Goal: Task Accomplishment & Management: Complete application form

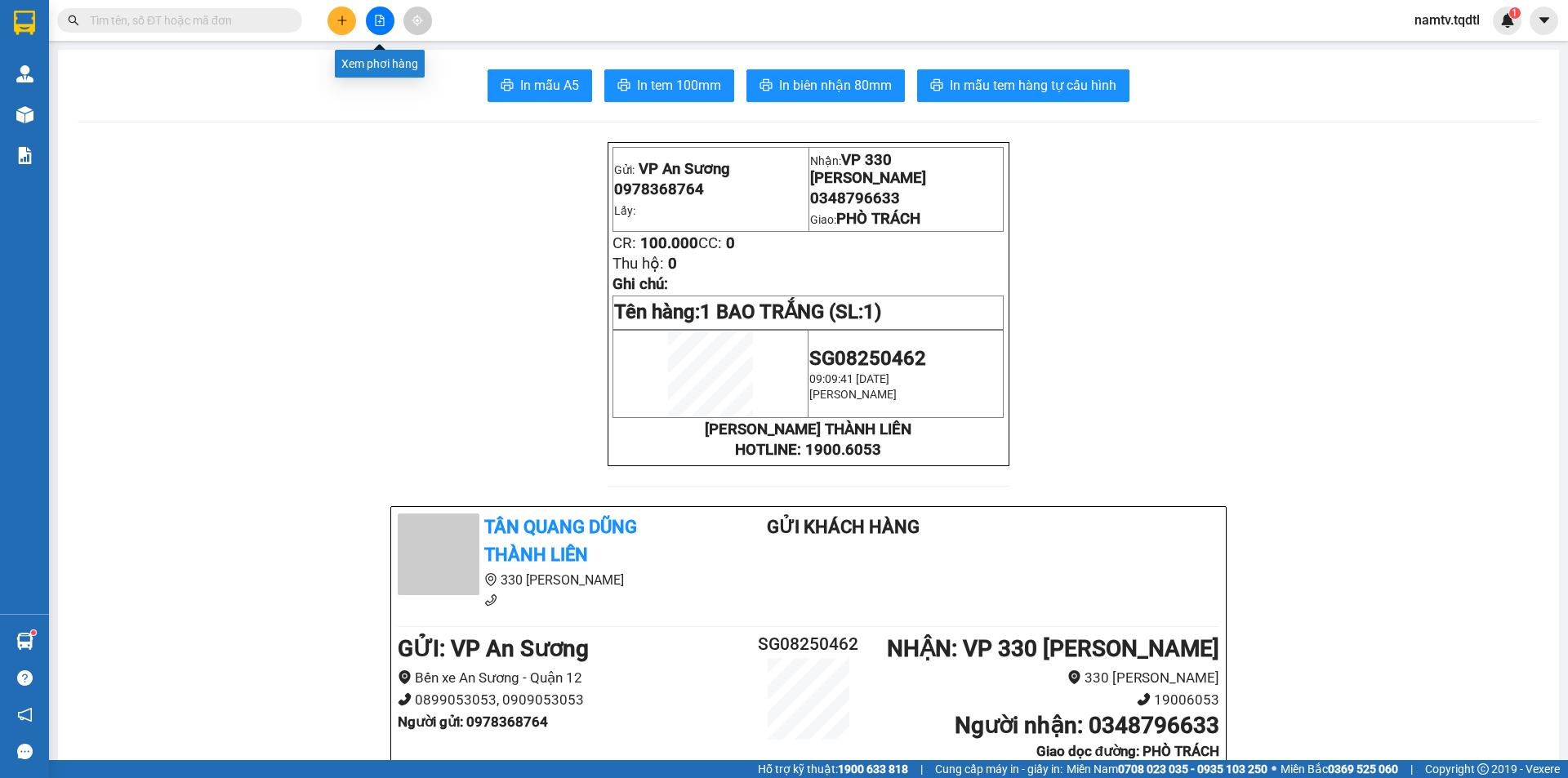
click at [383, 26] on icon "file-add" at bounding box center [380, 20] width 9 height 11
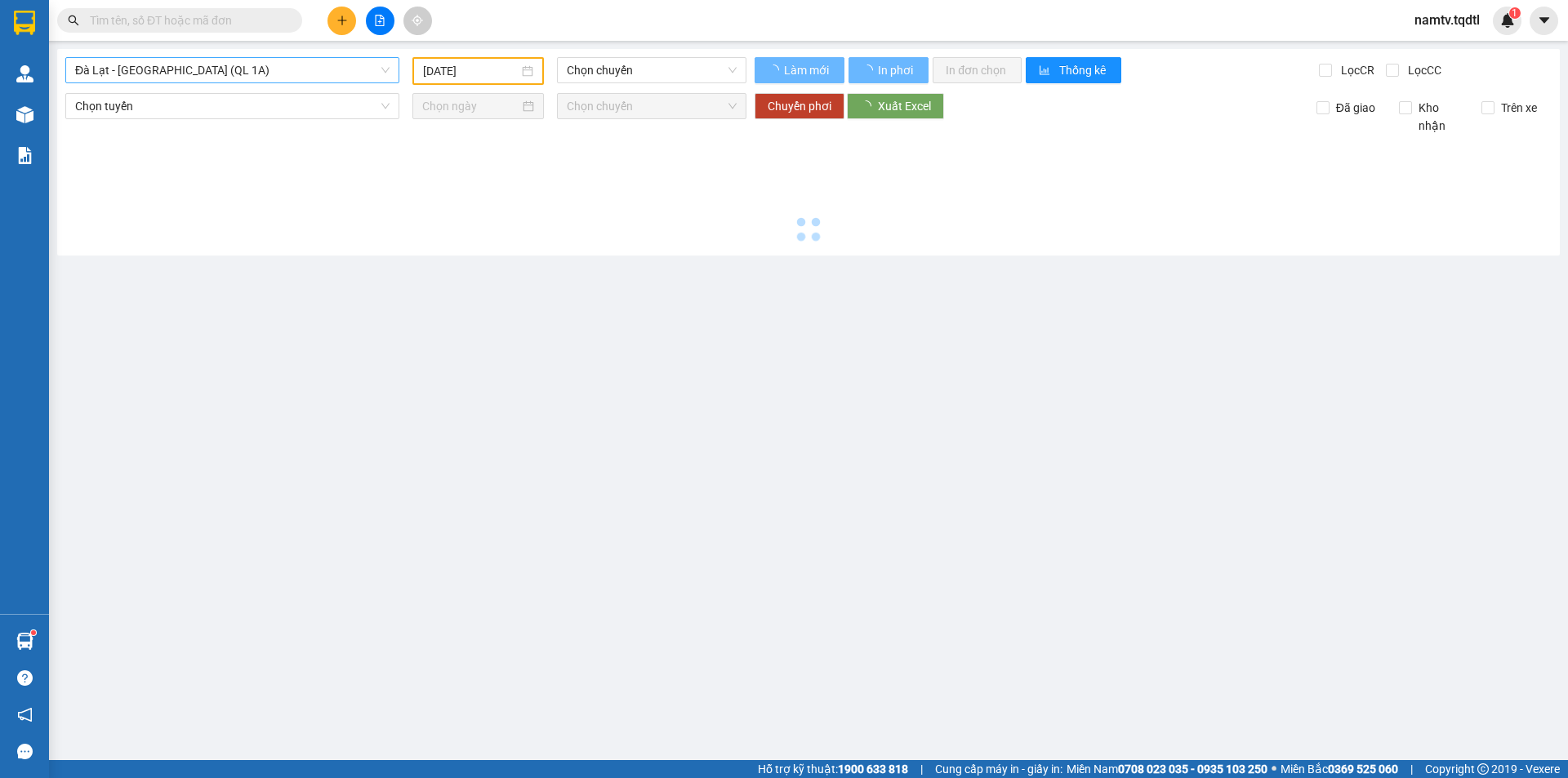
type input "[DATE]"
click at [220, 76] on span "Đà Lạt - [GEOGRAPHIC_DATA] (QL 1A)" at bounding box center [232, 71] width 314 height 25
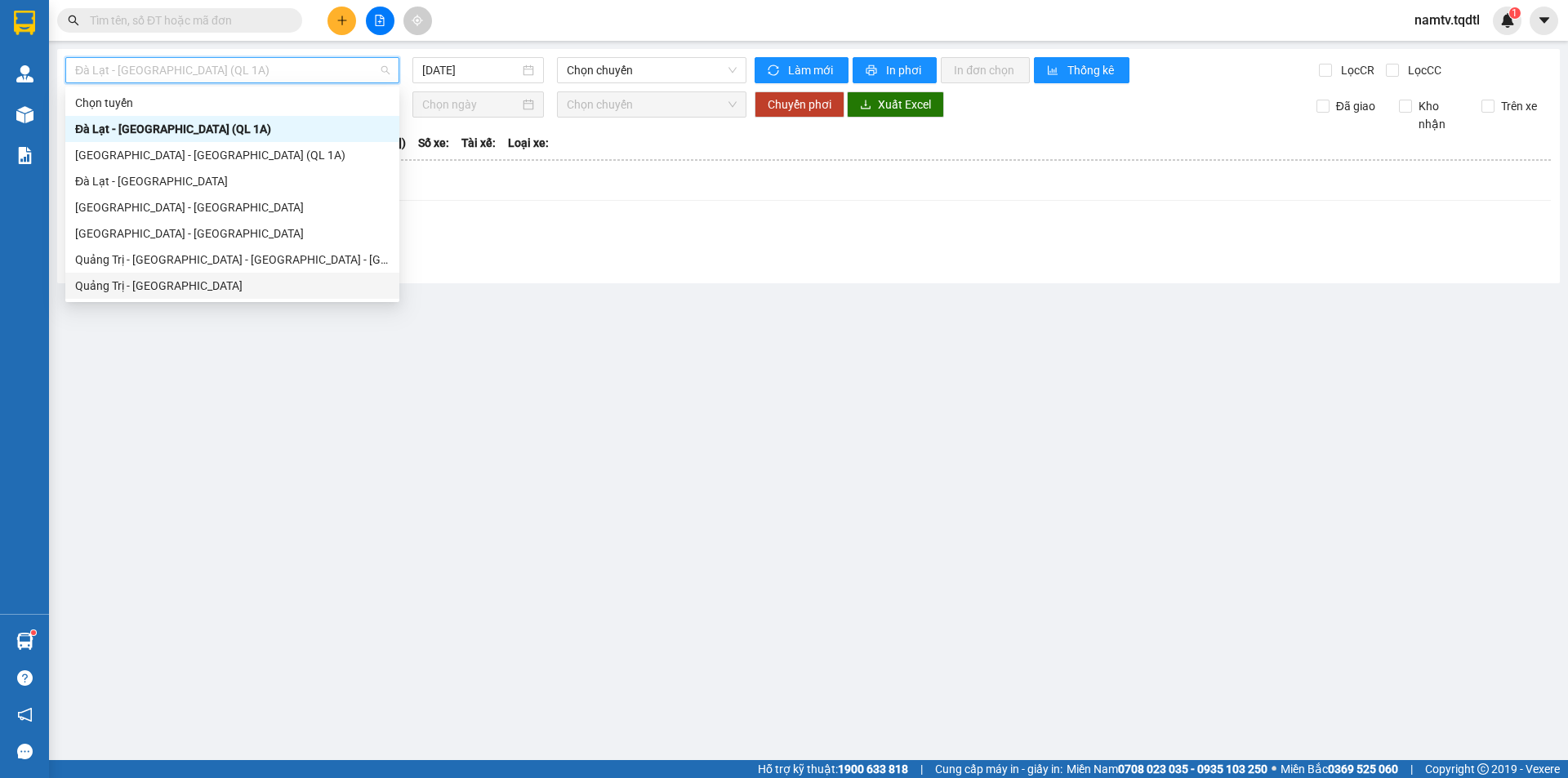
click at [107, 284] on div "Quảng Trị - [GEOGRAPHIC_DATA]" at bounding box center [232, 286] width 314 height 18
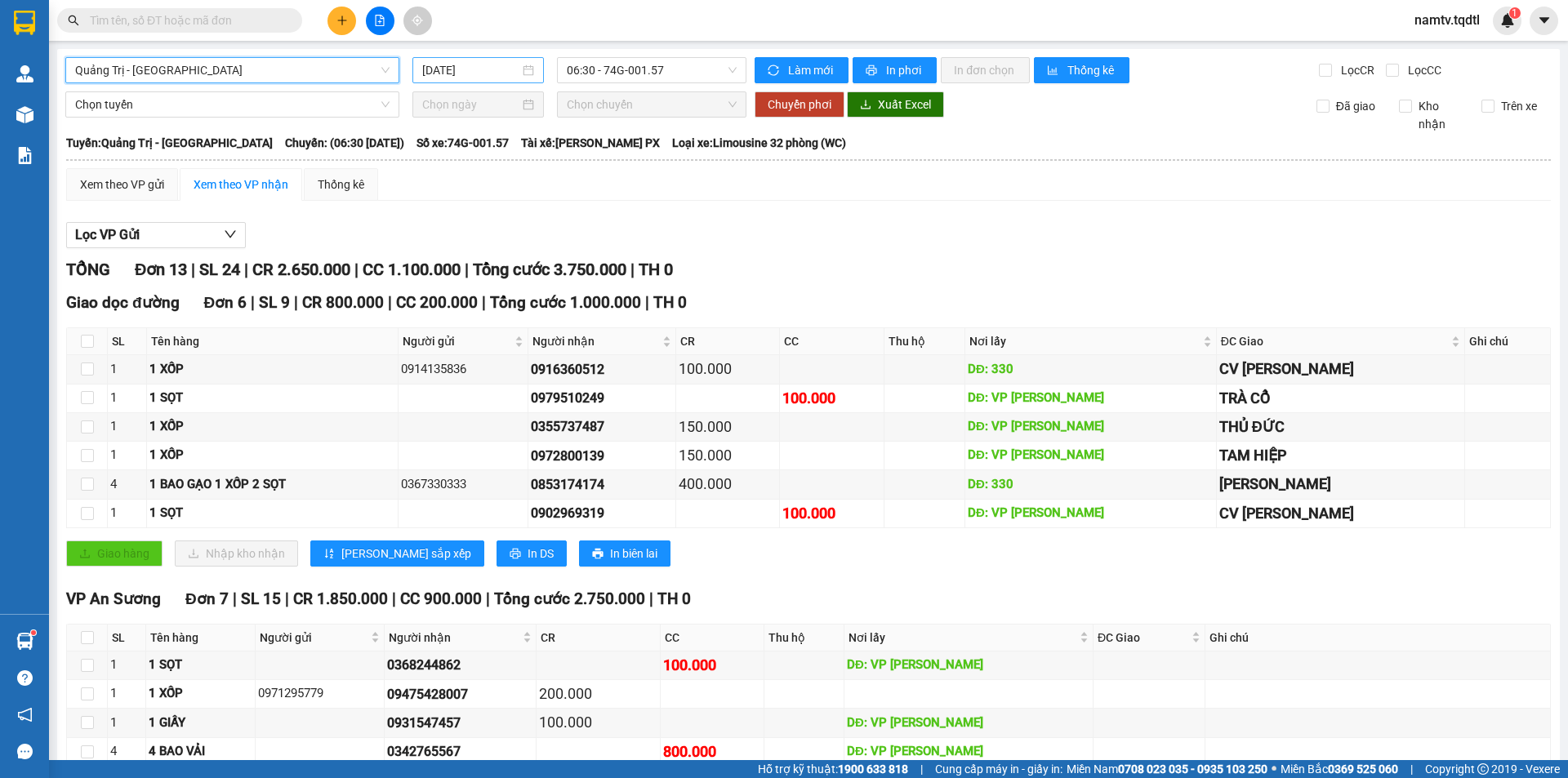
click at [459, 81] on div "[DATE]" at bounding box center [478, 71] width 132 height 27
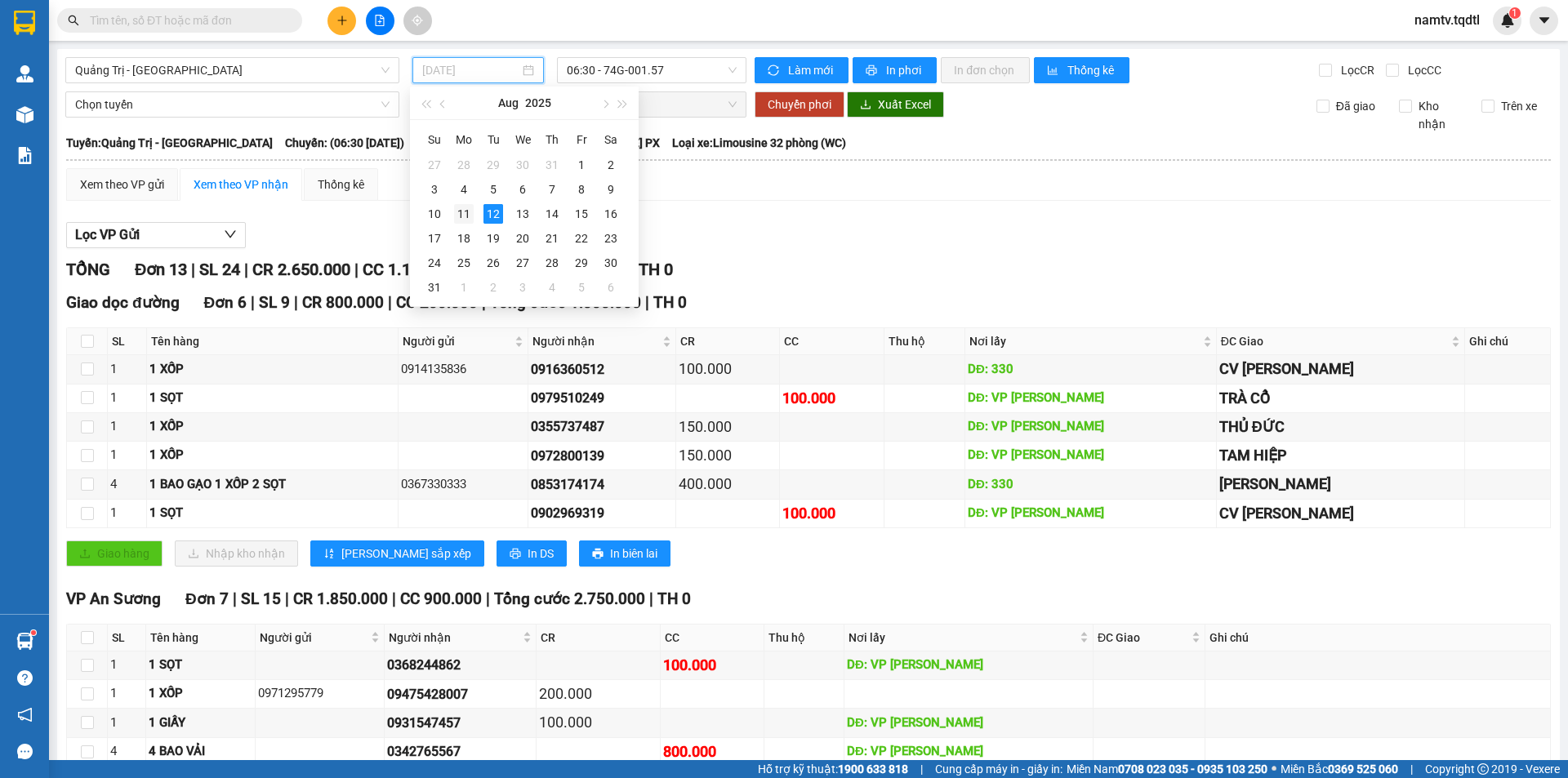
click at [466, 218] on div "11" at bounding box center [463, 214] width 19 height 19
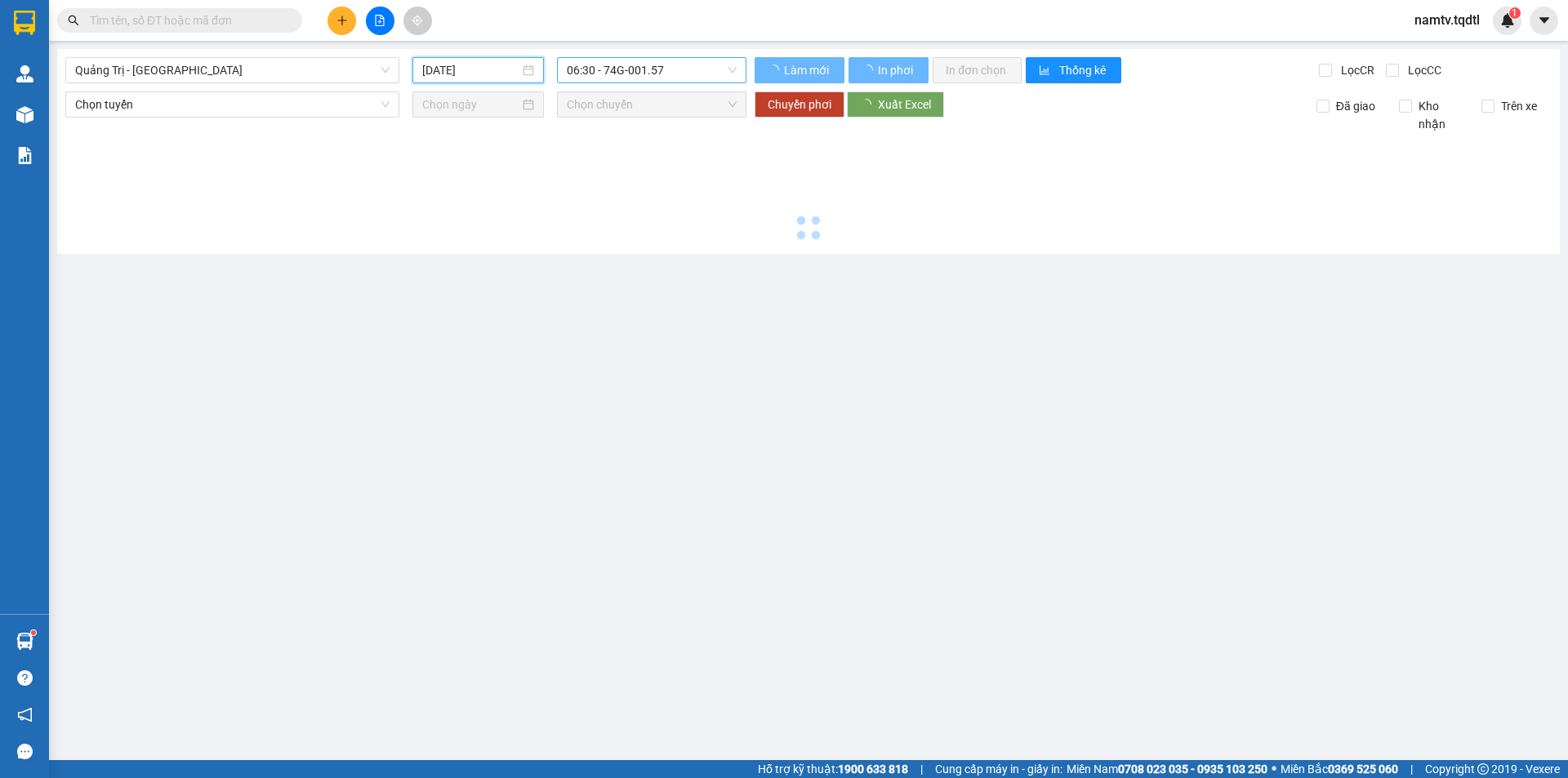
type input "[DATE]"
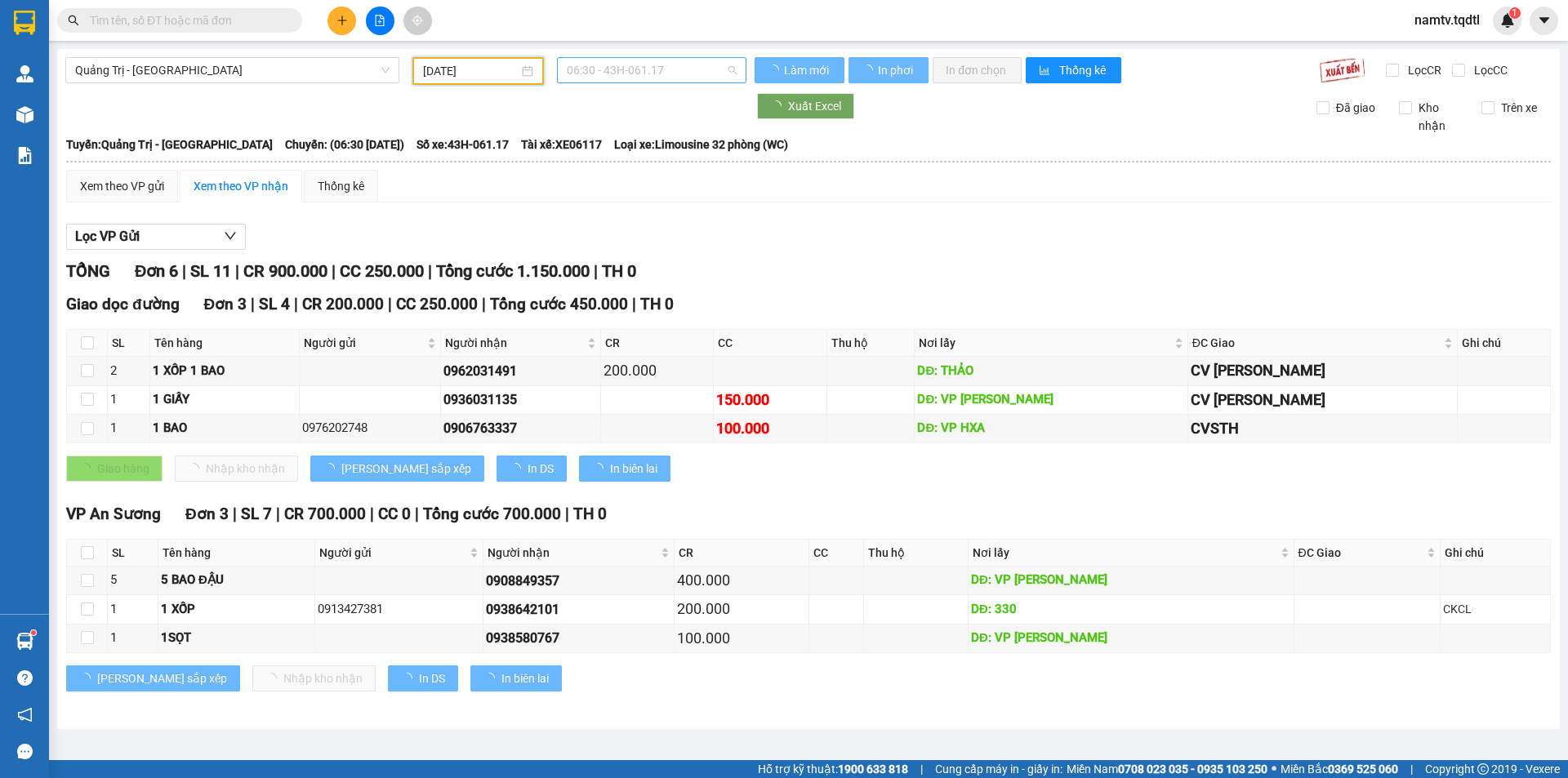
click at [662, 70] on span "06:30 - 43H-061.17" at bounding box center [652, 71] width 170 height 25
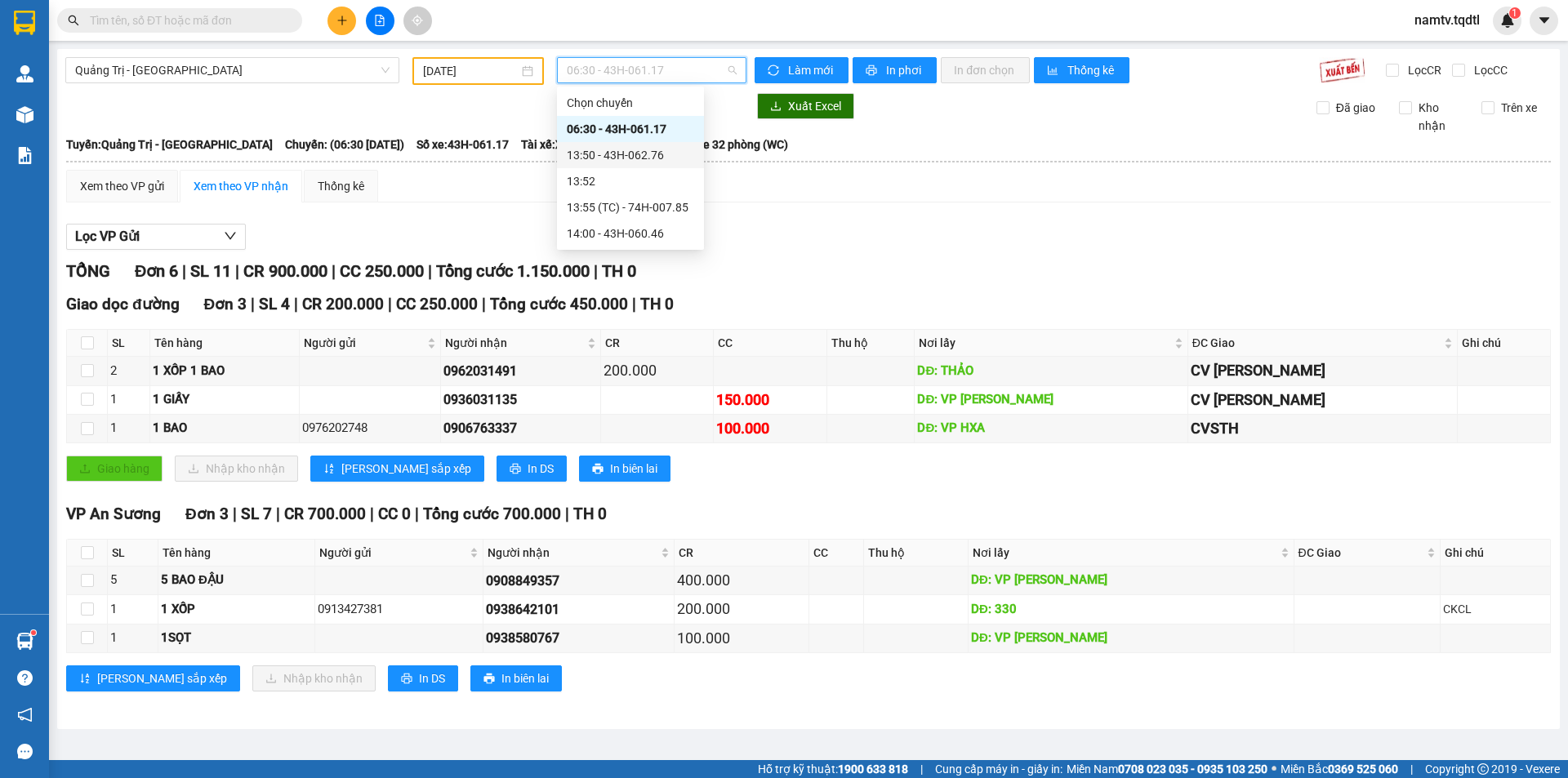
click at [646, 160] on div "13:50 - 43H-062.76" at bounding box center [631, 155] width 127 height 18
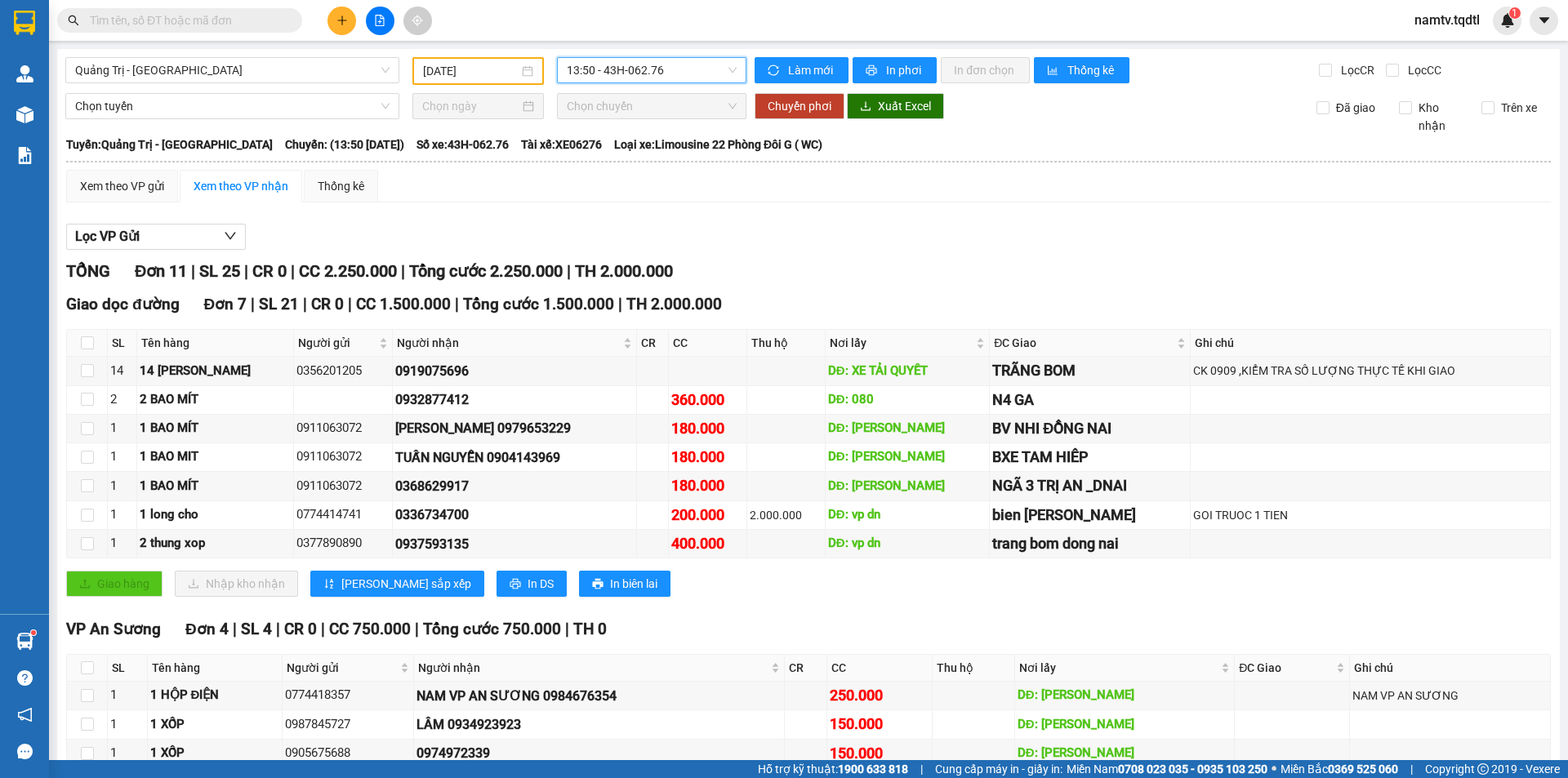
scroll to position [121, 0]
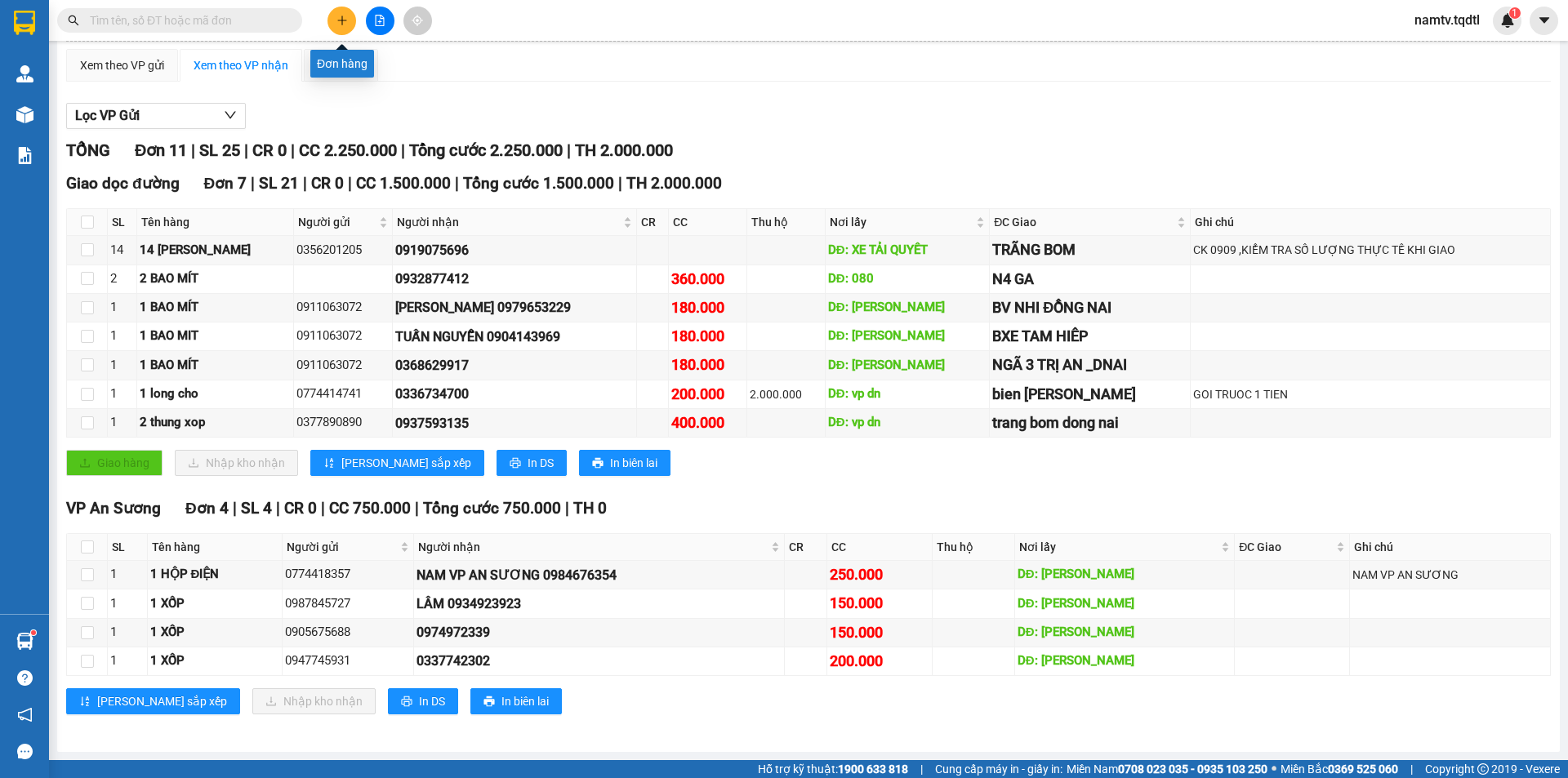
click at [340, 24] on icon "plus" at bounding box center [341, 20] width 11 height 11
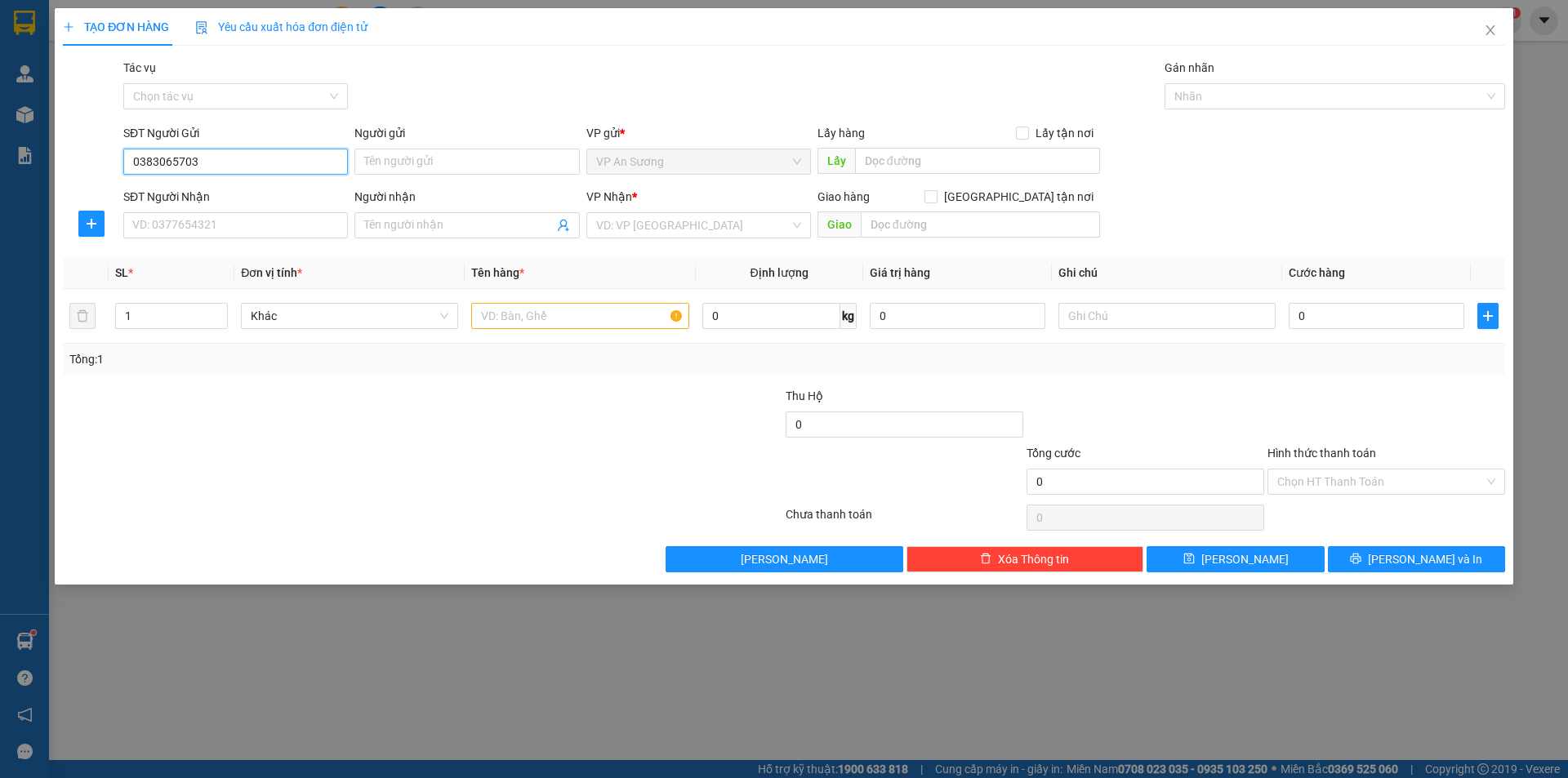
type input "0383065703"
click at [240, 241] on div "SĐT Người Nhận VD: 0377654321" at bounding box center [235, 216] width 225 height 57
click at [241, 229] on input "SĐT Người Nhận" at bounding box center [235, 225] width 225 height 27
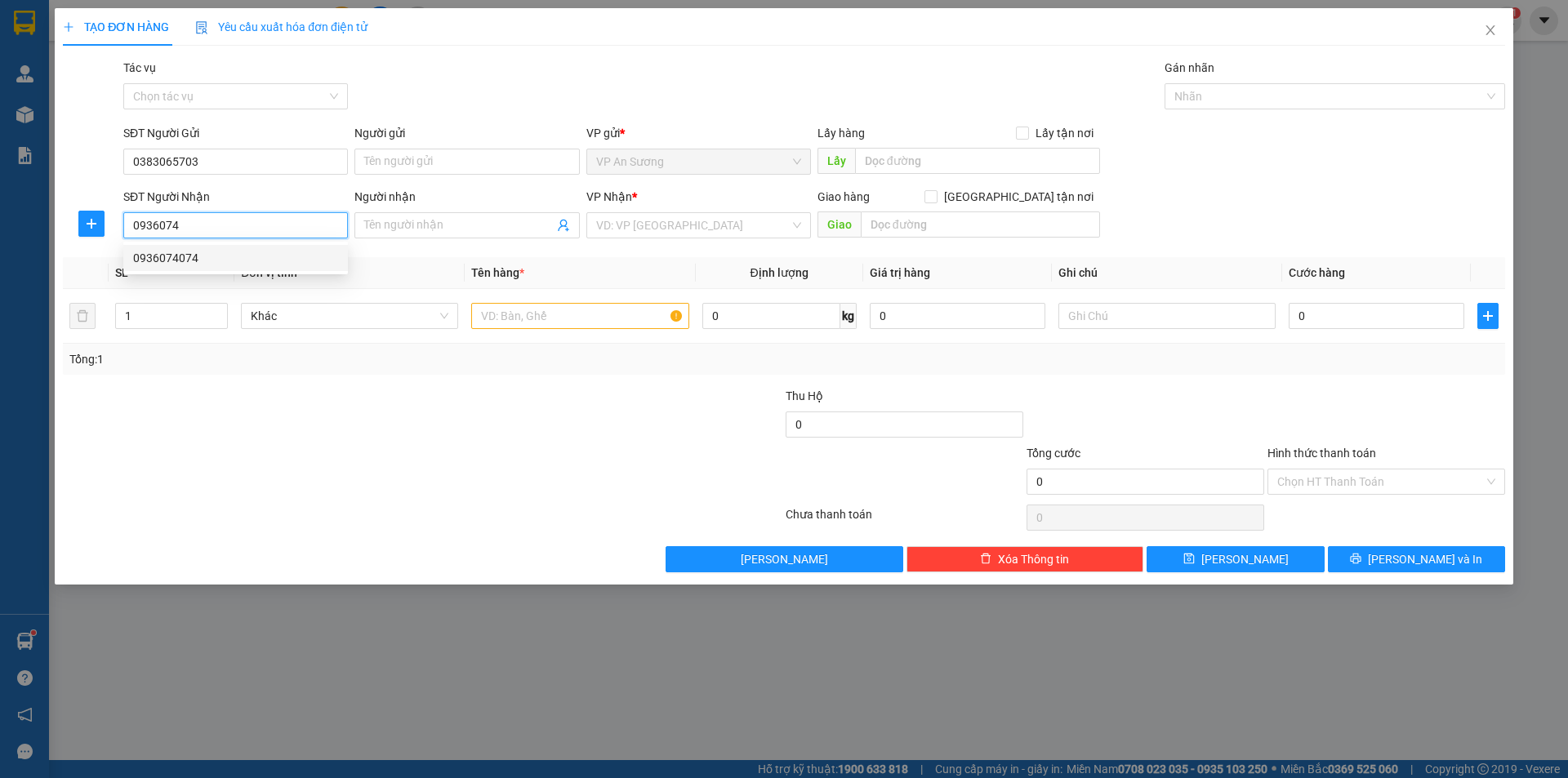
click at [227, 251] on div "0936074074" at bounding box center [236, 258] width 205 height 18
type input "0936074074"
type input "[GEOGRAPHIC_DATA]"
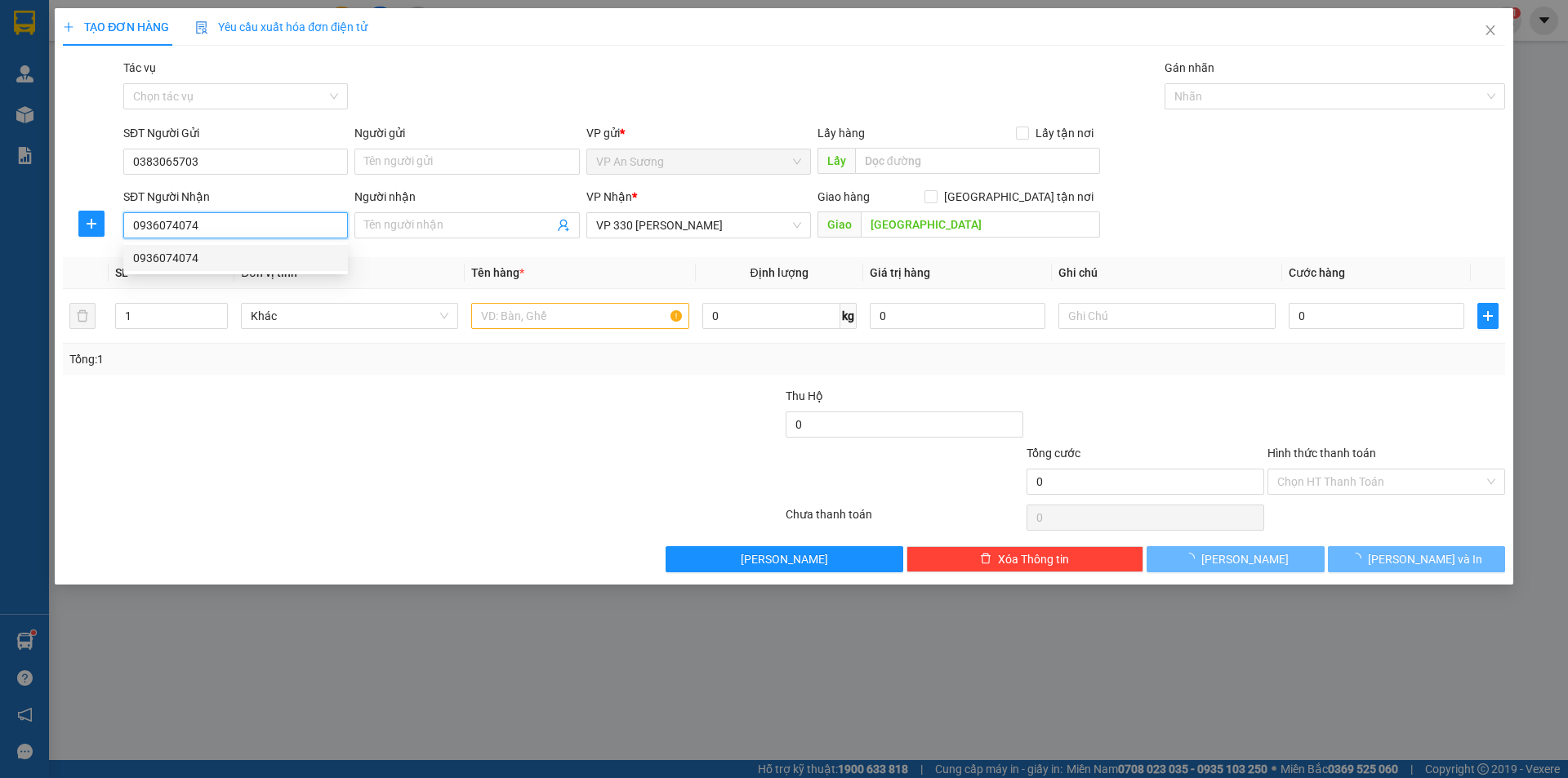
type input "300.000"
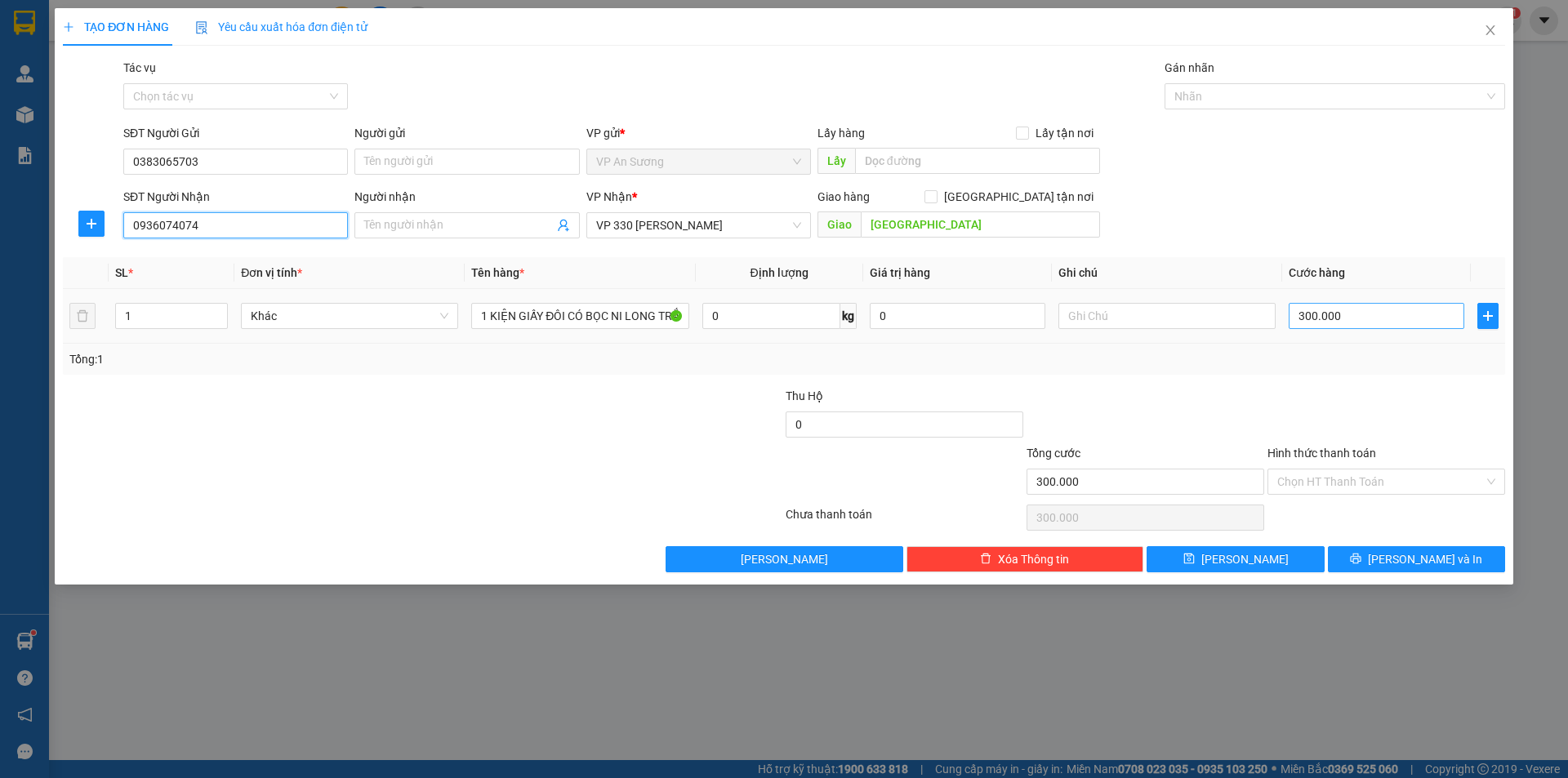
type input "0936074074"
click at [1351, 305] on input "300.000" at bounding box center [1376, 317] width 176 height 27
type input "2"
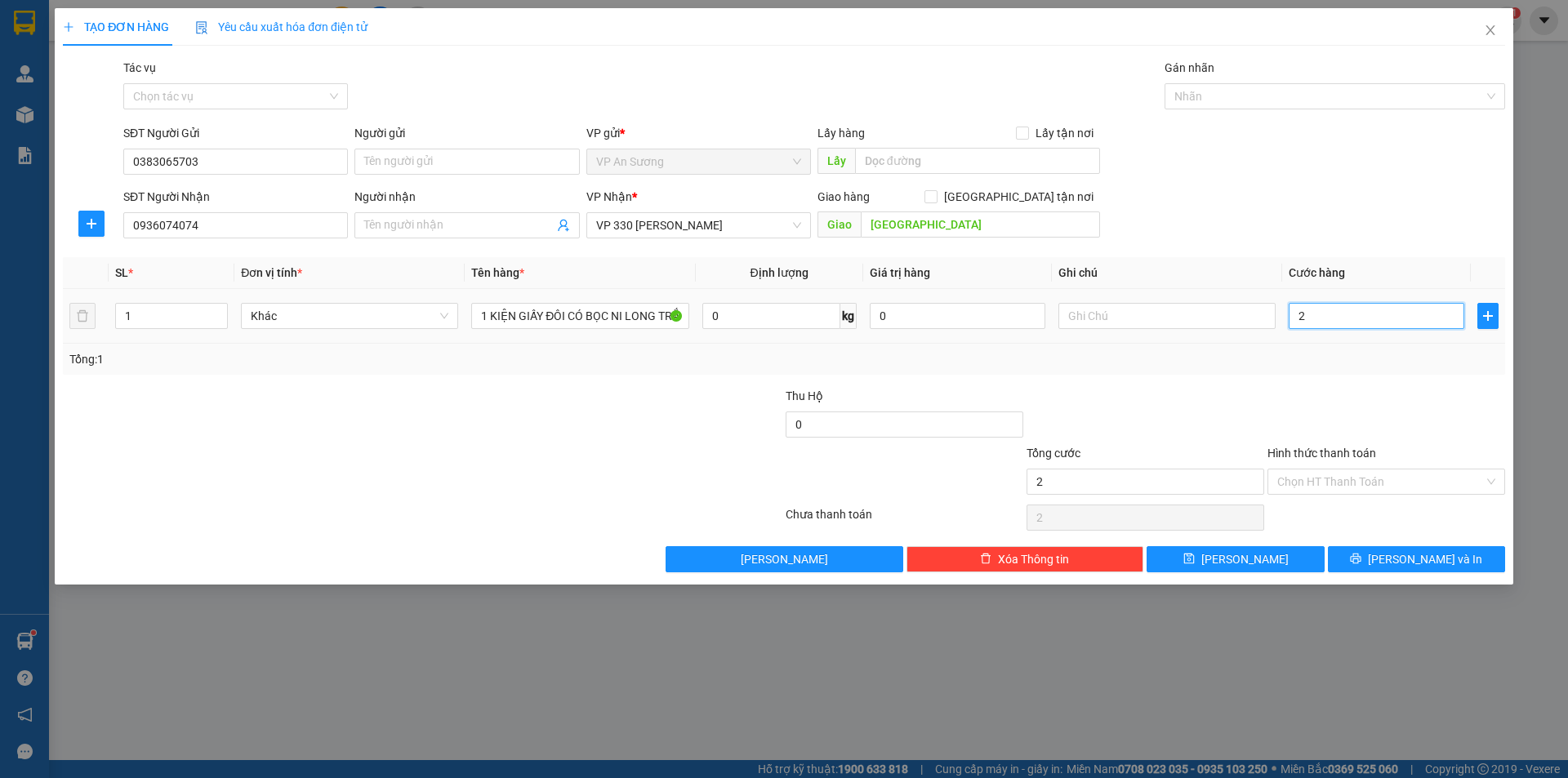
type input "20"
type input "200"
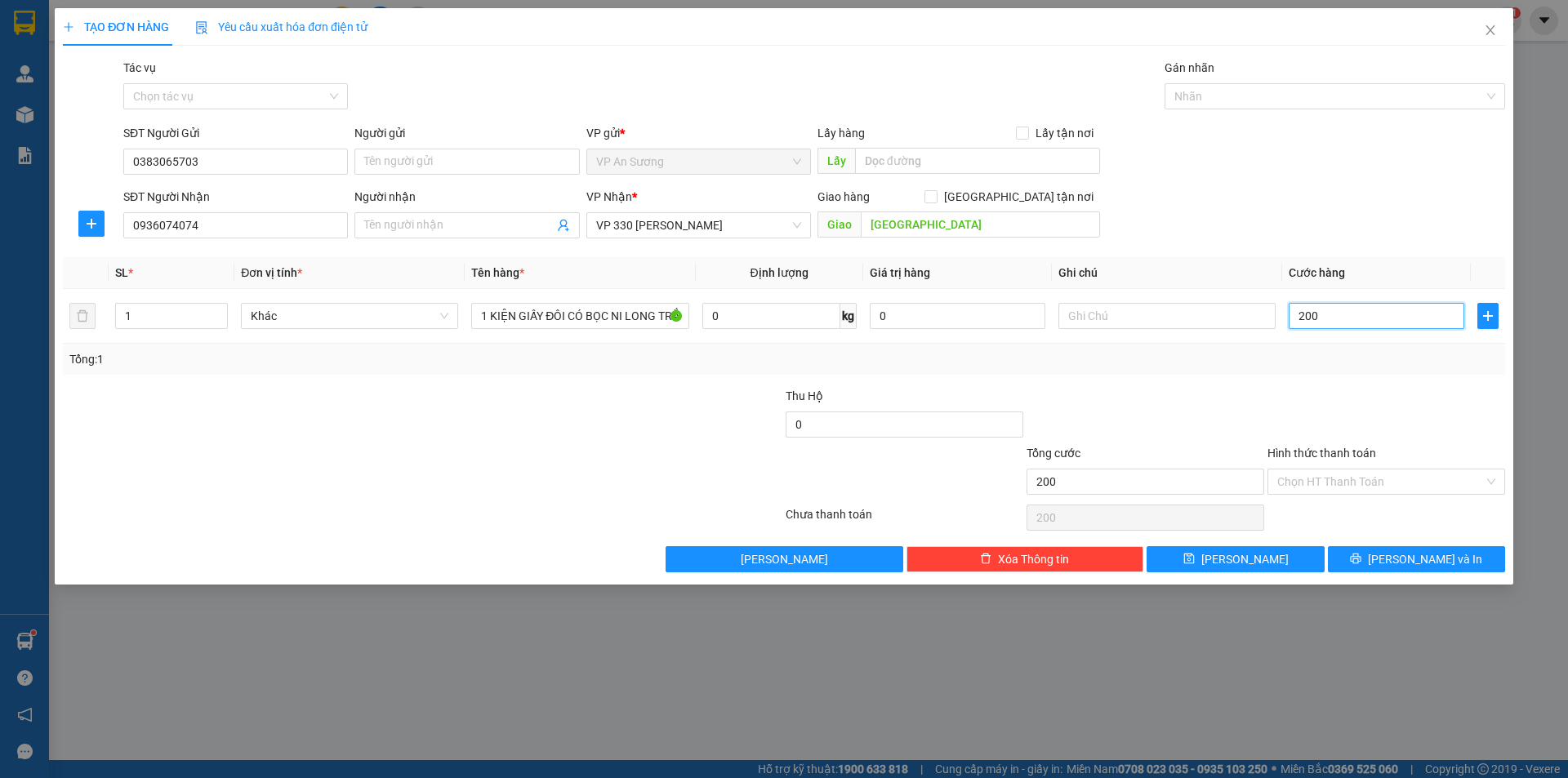
type input "200"
type input "200.000"
click at [1167, 412] on div at bounding box center [1145, 416] width 241 height 57
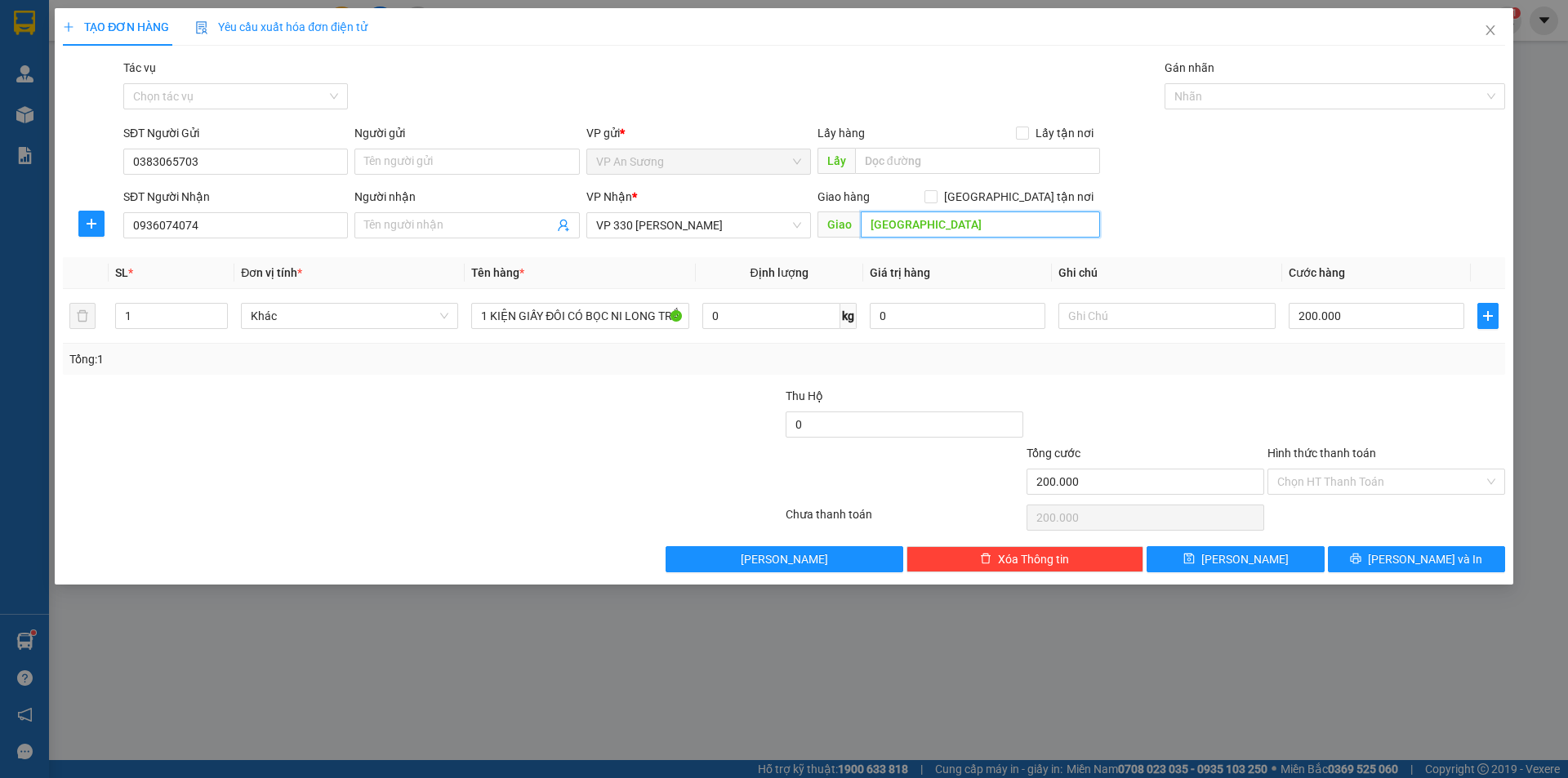
click at [934, 217] on input "[GEOGRAPHIC_DATA]" at bounding box center [980, 225] width 240 height 27
click at [1430, 560] on span "[PERSON_NAME] và In" at bounding box center [1425, 559] width 114 height 18
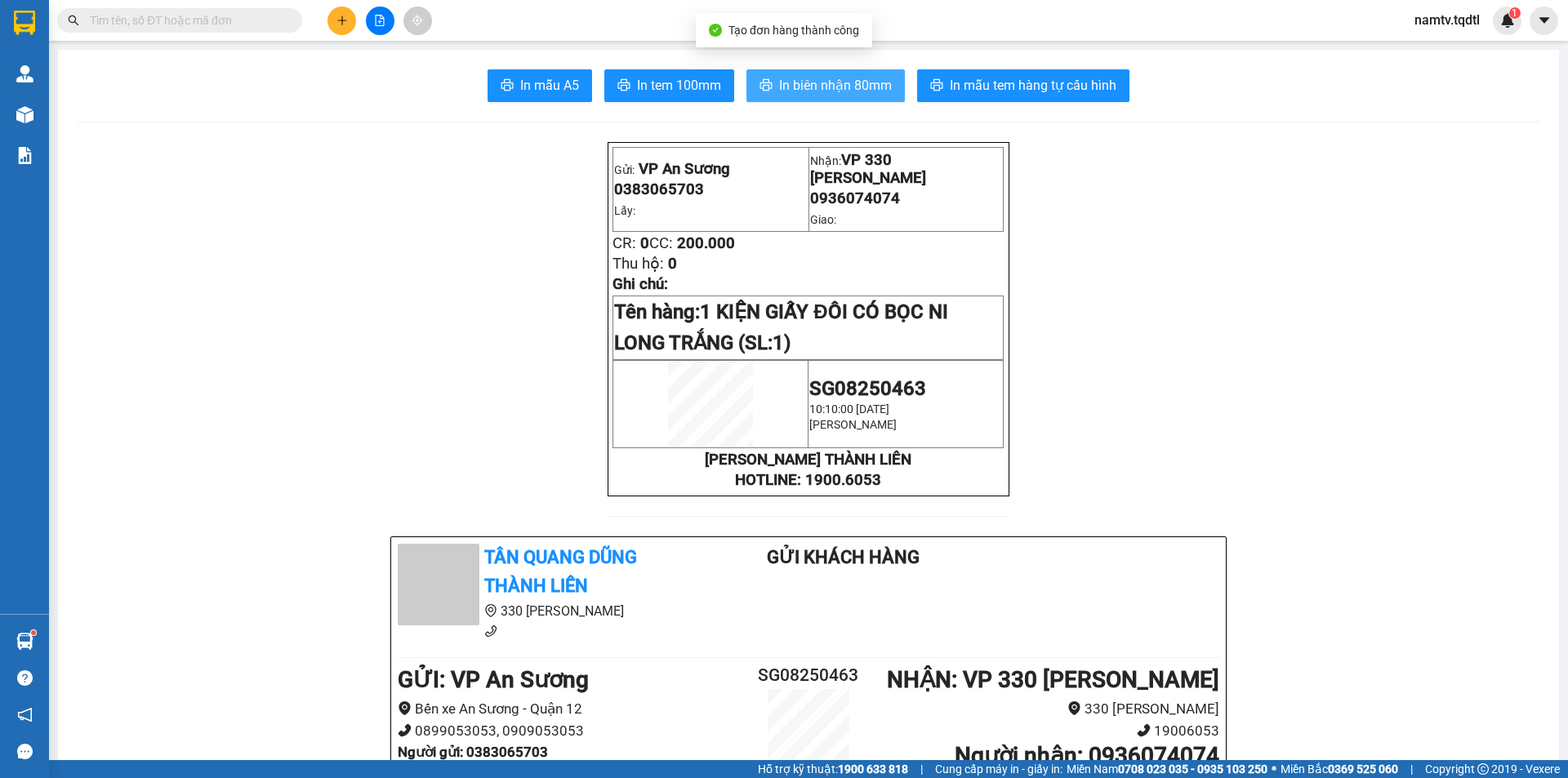
click at [860, 93] on span "In biên nhận 80mm" at bounding box center [835, 85] width 112 height 20
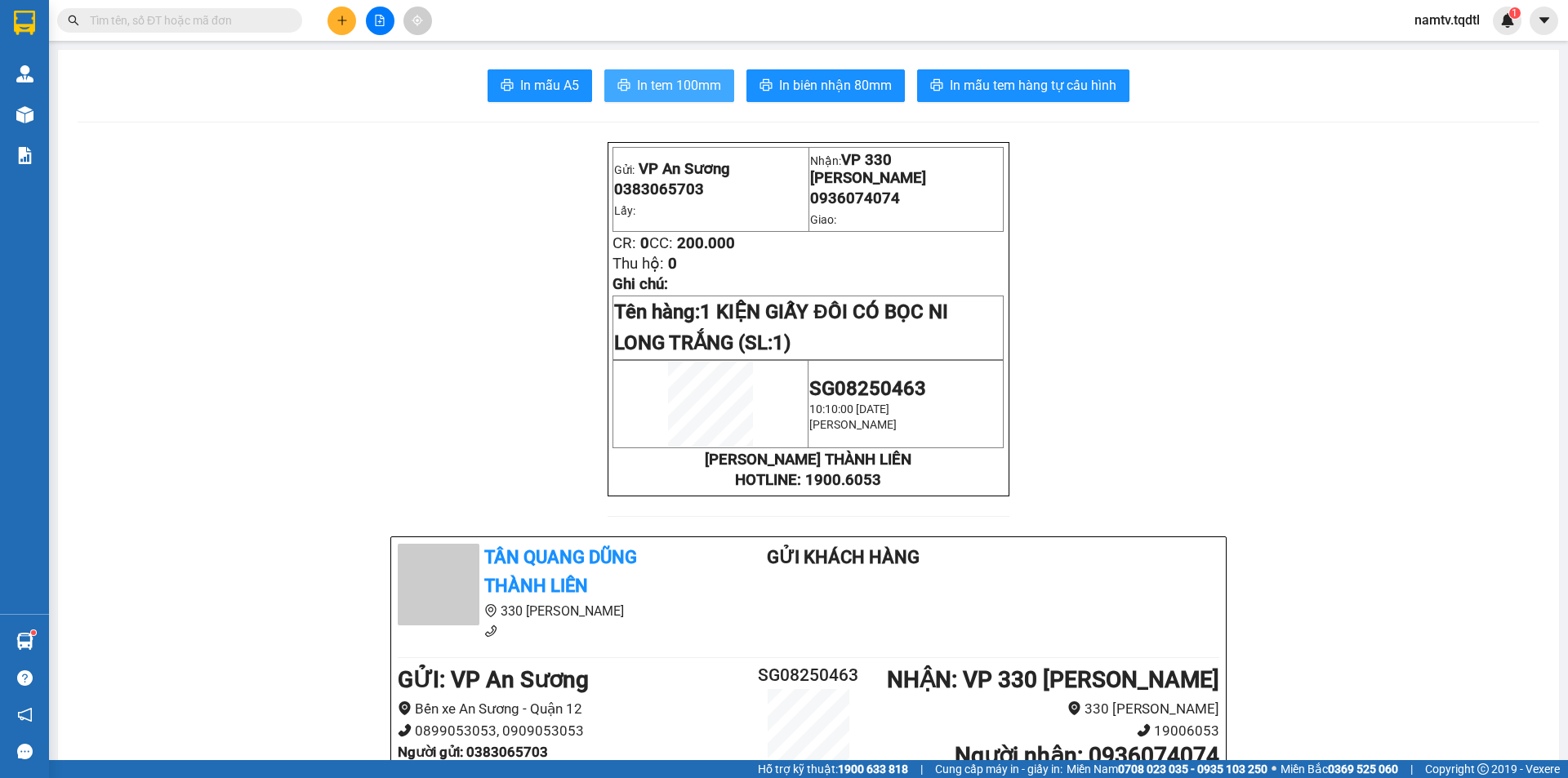
click at [657, 90] on span "In tem 100mm" at bounding box center [678, 85] width 84 height 20
